Goal: Information Seeking & Learning: Learn about a topic

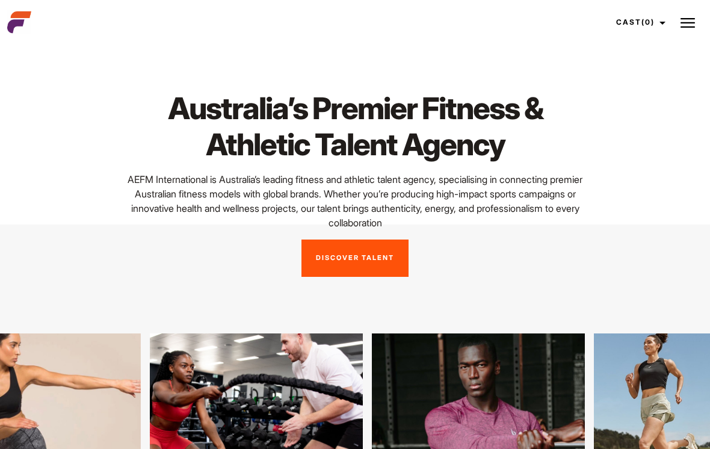
click at [686, 25] on img at bounding box center [687, 23] width 14 height 14
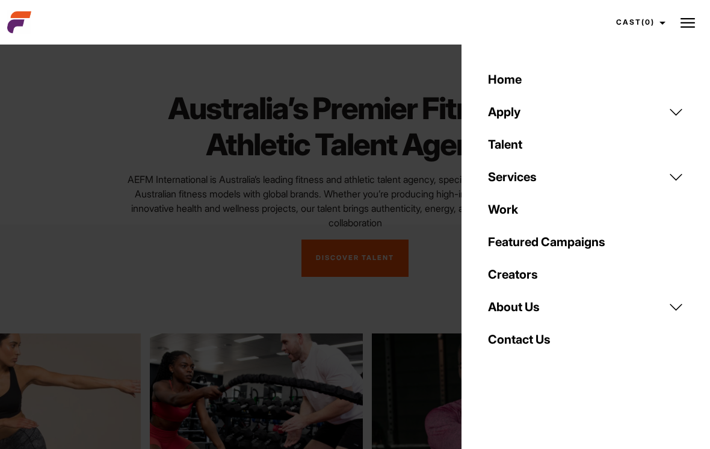
click at [670, 115] on link "Apply" at bounding box center [586, 112] width 210 height 32
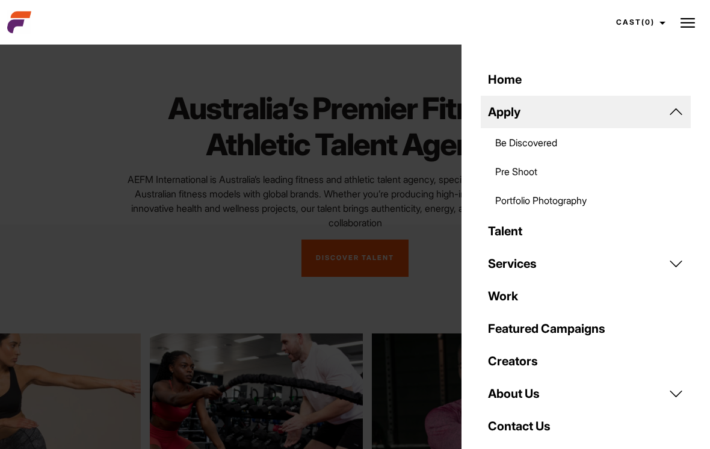
click at [552, 147] on link "Be Discovered" at bounding box center [586, 142] width 210 height 29
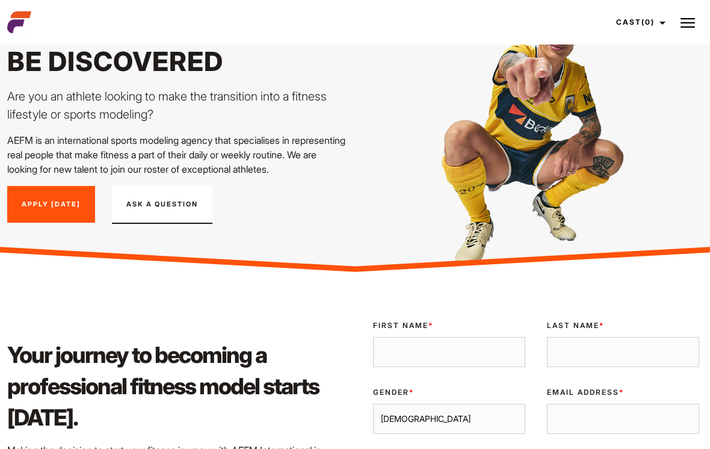
scroll to position [55, 0]
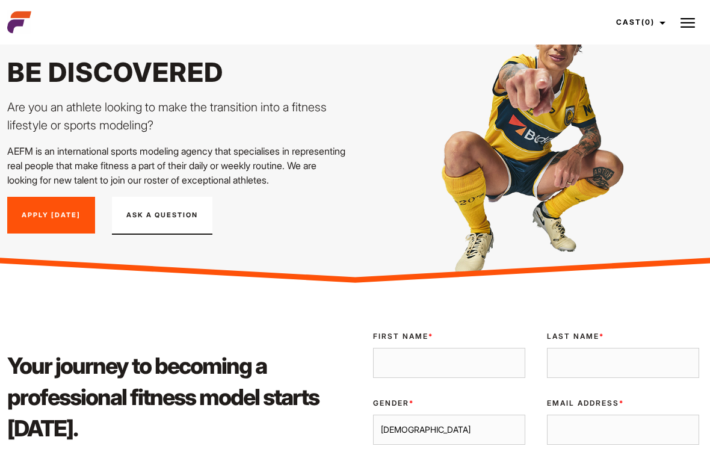
click at [688, 28] on img at bounding box center [687, 23] width 14 height 14
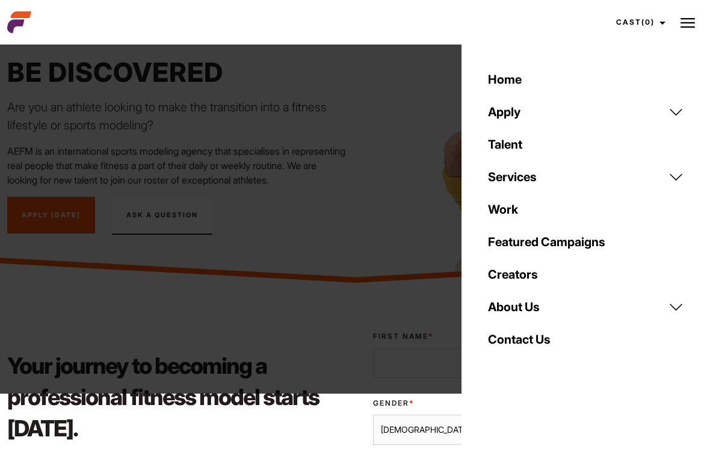
click at [556, 345] on link "Contact Us" at bounding box center [586, 339] width 210 height 32
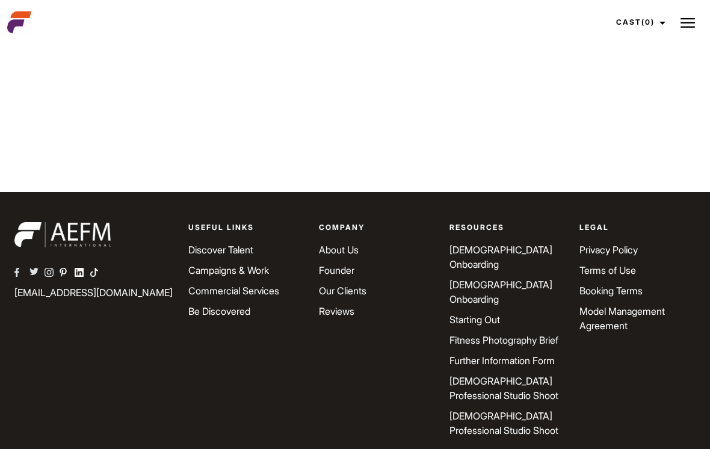
scroll to position [781, 0]
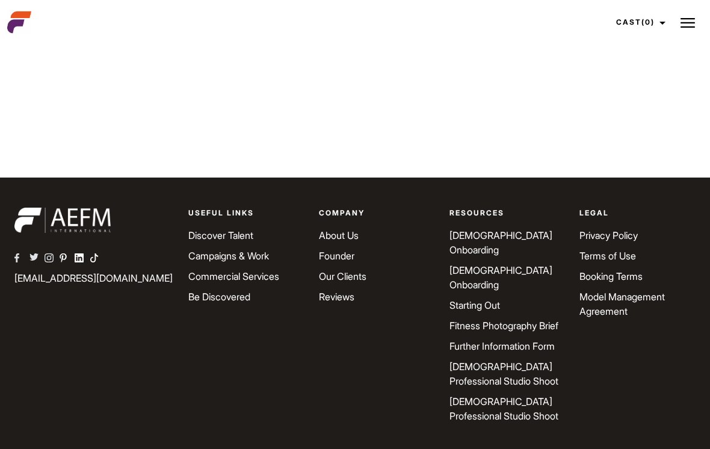
click at [348, 235] on link "About Us" at bounding box center [339, 235] width 40 height 12
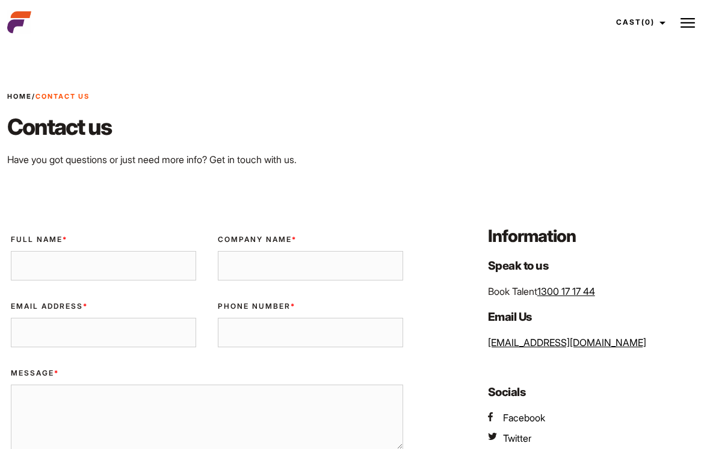
scroll to position [800, 0]
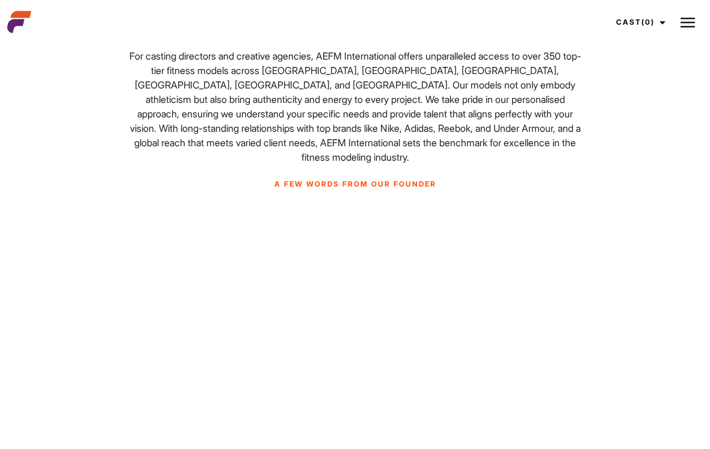
scroll to position [729, 0]
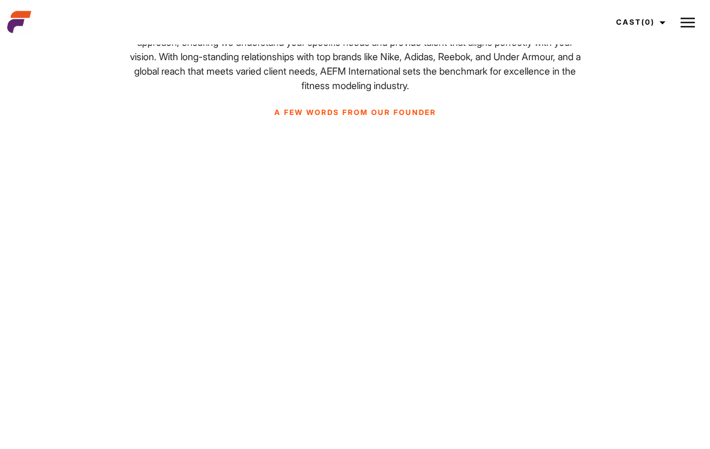
click at [636, 239] on div "Our Background Our mission is to connect fitness enthusiasts with casting direc…" at bounding box center [355, 74] width 710 height 689
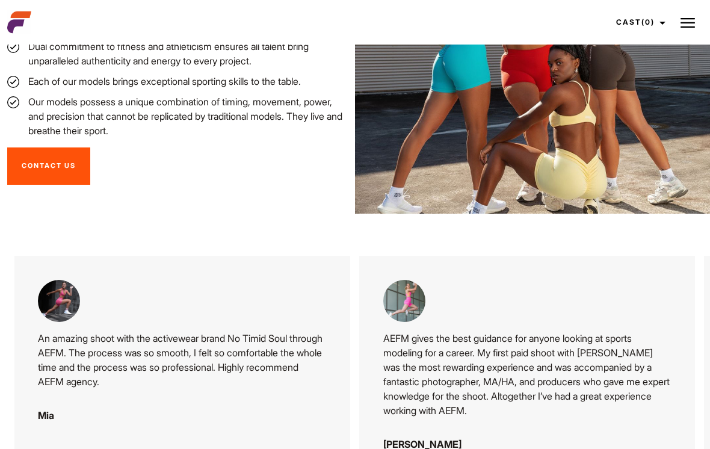
scroll to position [1690, 0]
